Goal: Transaction & Acquisition: Purchase product/service

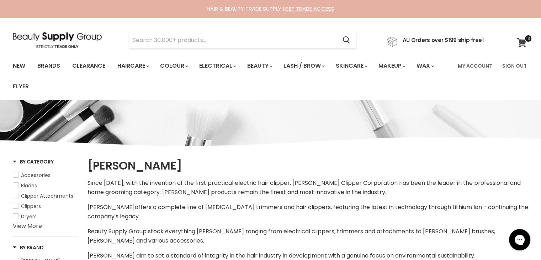
click at [521, 41] on icon at bounding box center [522, 42] width 10 height 9
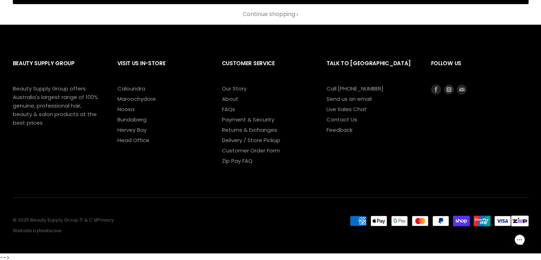
scroll to position [890, 0]
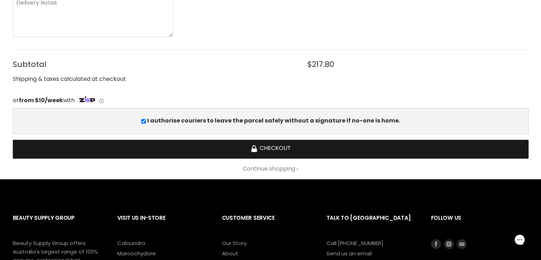
click at [292, 146] on button "Checkout" at bounding box center [271, 148] width 516 height 19
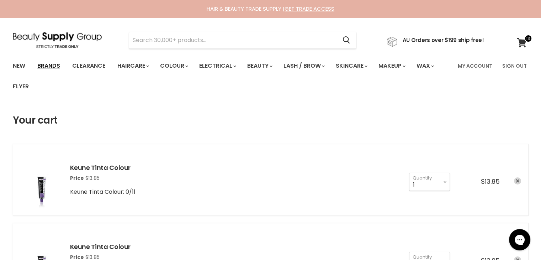
click at [48, 65] on link "Brands" at bounding box center [48, 65] width 33 height 15
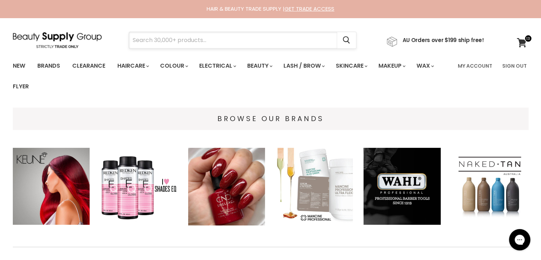
click at [205, 42] on input "Search" at bounding box center [233, 40] width 208 height 16
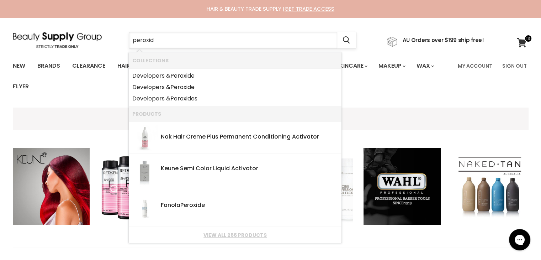
type input "peroxide"
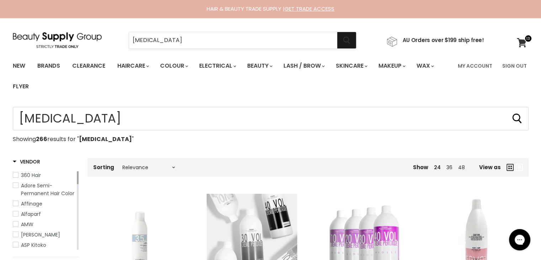
click at [350, 42] on icon "Search" at bounding box center [346, 40] width 7 height 7
click at [28, 247] on span "ASP Kitoko" at bounding box center [33, 244] width 25 height 7
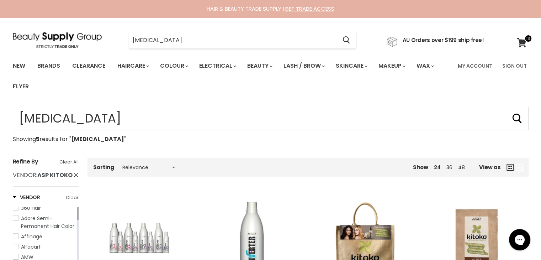
scroll to position [154, 0]
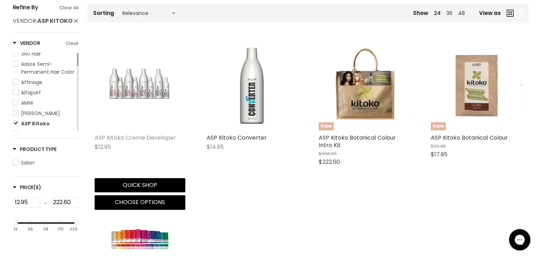
click at [134, 137] on link "ASP Kitoko Creme Developer" at bounding box center [135, 137] width 81 height 8
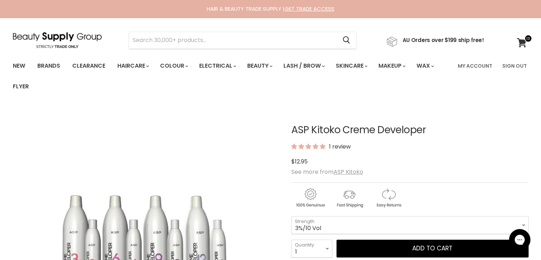
scroll to position [154, 0]
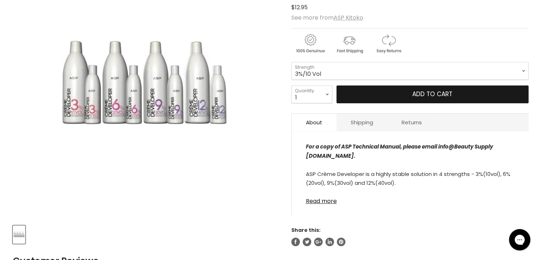
click at [417, 94] on span "Add to cart" at bounding box center [432, 94] width 40 height 9
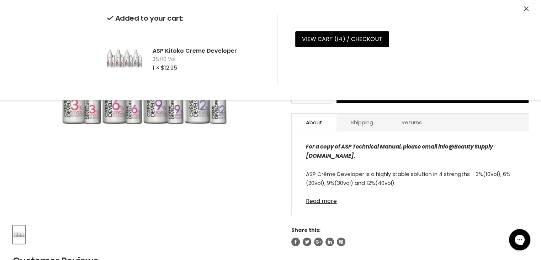
click at [243, 202] on div "Click or scroll to zoom Tap or pinch to zoom" at bounding box center [146, 86] width 266 height 266
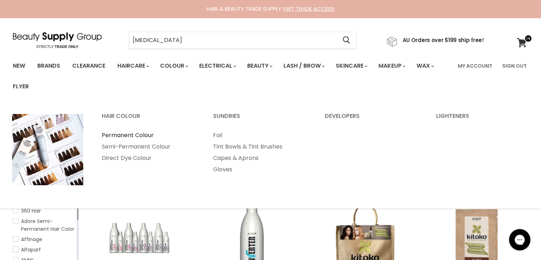
click at [137, 134] on link "Permanent Colour" at bounding box center [148, 134] width 110 height 11
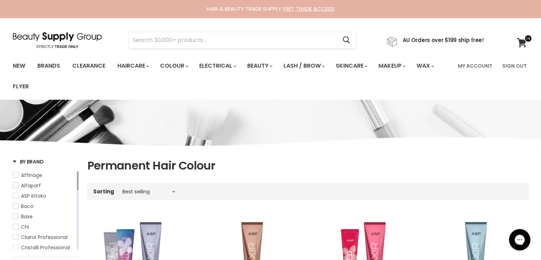
scroll to position [154, 0]
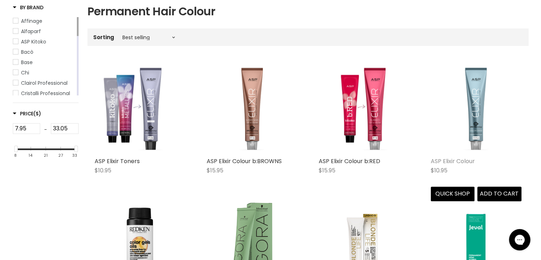
click at [455, 160] on link "ASP Elixir Colour" at bounding box center [453, 161] width 44 height 8
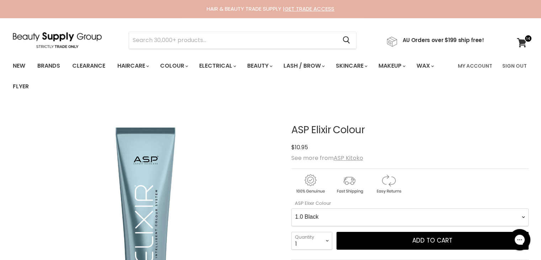
click at [323, 215] on -0-0 "1.0 Black 2.0 Very Dark Brown 3.0 Dark Brown 4.0 Medium Light Brown 5.0 Light B…" at bounding box center [409, 217] width 237 height 18
click at [388, 214] on -0-0 "1.0 Black 2.0 Very Dark Brown 3.0 Dark Brown 4.0 Medium Light Brown 5.0 Light B…" at bounding box center [409, 217] width 237 height 18
click at [523, 42] on icon at bounding box center [522, 42] width 10 height 9
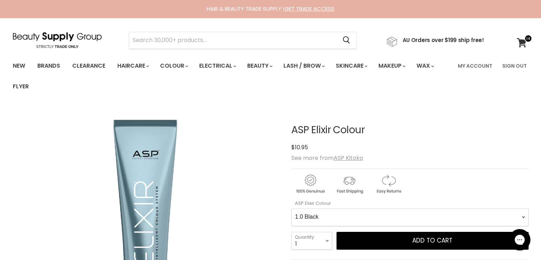
scroll to position [154, 0]
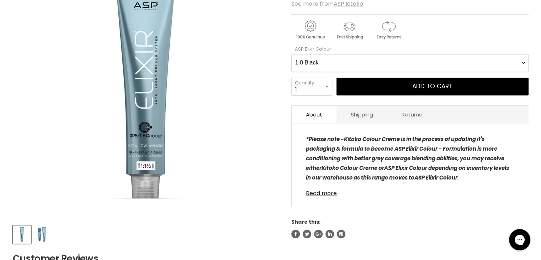
click at [378, 57] on -0-0 "1.0 Black 2.0 Very Dark Brown 3.0 Dark Brown 4.0 Medium Light Brown 5.0 Light B…" at bounding box center [409, 63] width 237 height 18
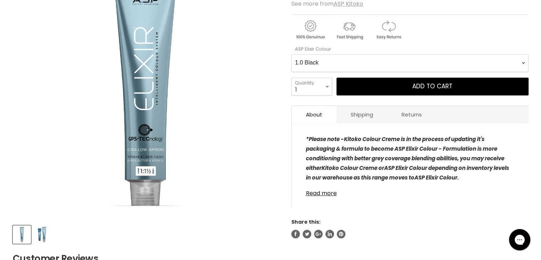
drag, startPoint x: 169, startPoint y: 130, endPoint x: 196, endPoint y: 92, distance: 46.3
click at [172, 128] on img "ASP Elixir Colour image. Click or Scroll to Zoom." at bounding box center [145, 85] width 266 height 266
